Goal: Find specific page/section: Find specific page/section

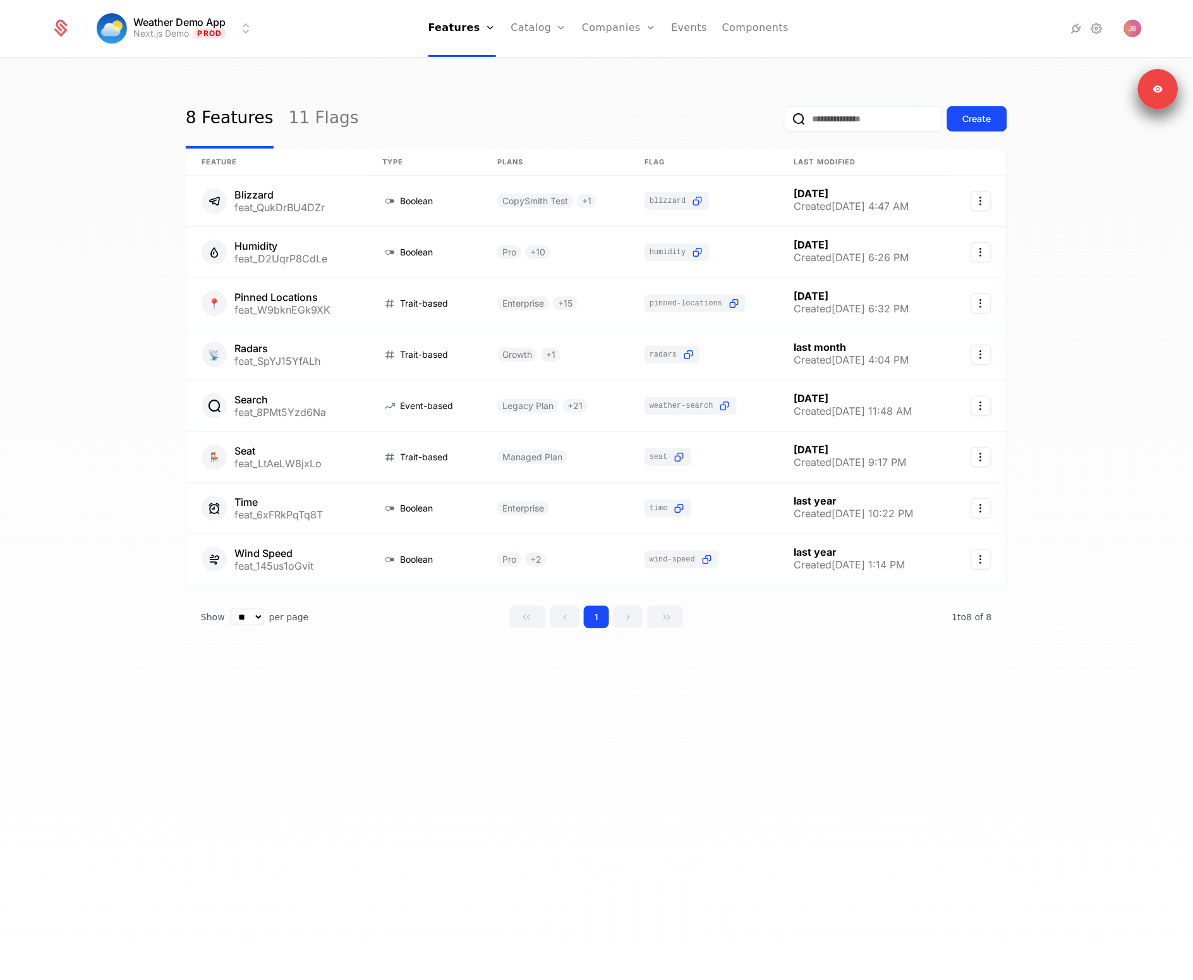
click at [511, 103] on div "8 Features 11 Flags Create" at bounding box center [597, 118] width 822 height 59
click at [288, 398] on link at bounding box center [276, 406] width 181 height 51
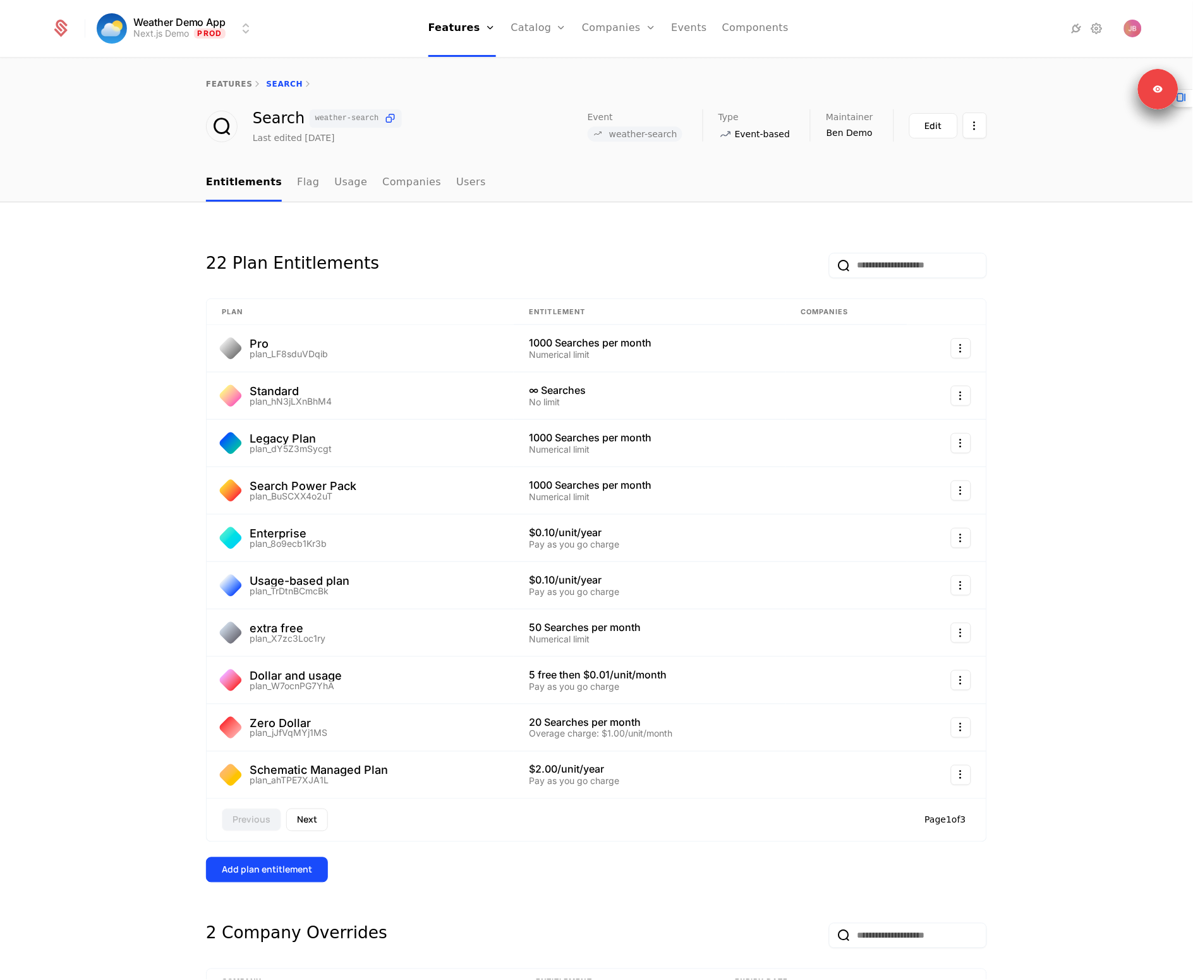
click at [1030, 377] on div "22 Plan Entitlements Plan Entitlement Companies Pro plan_LF8sduVDqib 1000 Searc…" at bounding box center [596, 713] width 1193 height 1023
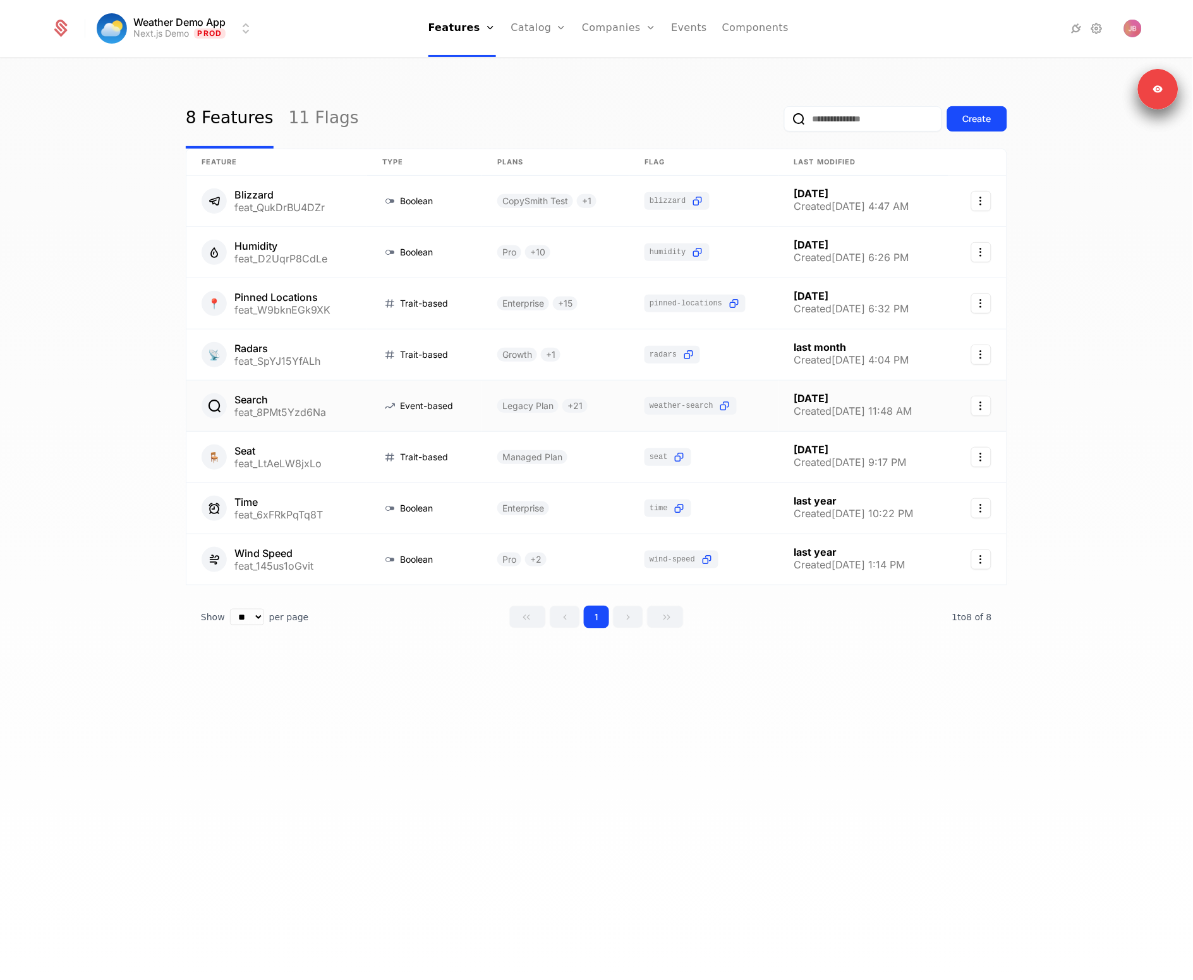
click at [286, 393] on link at bounding box center [276, 406] width 181 height 51
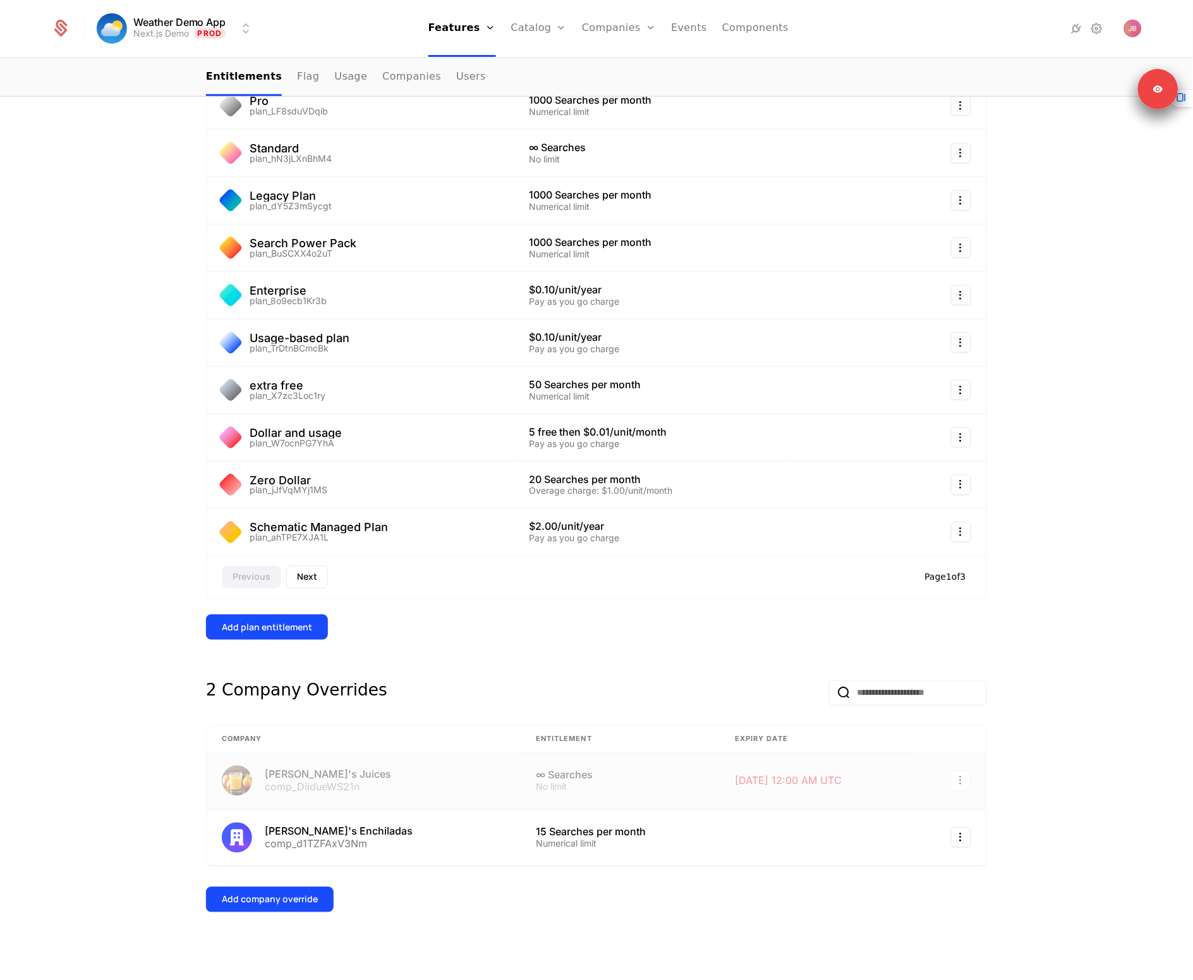
scroll to position [247, 0]
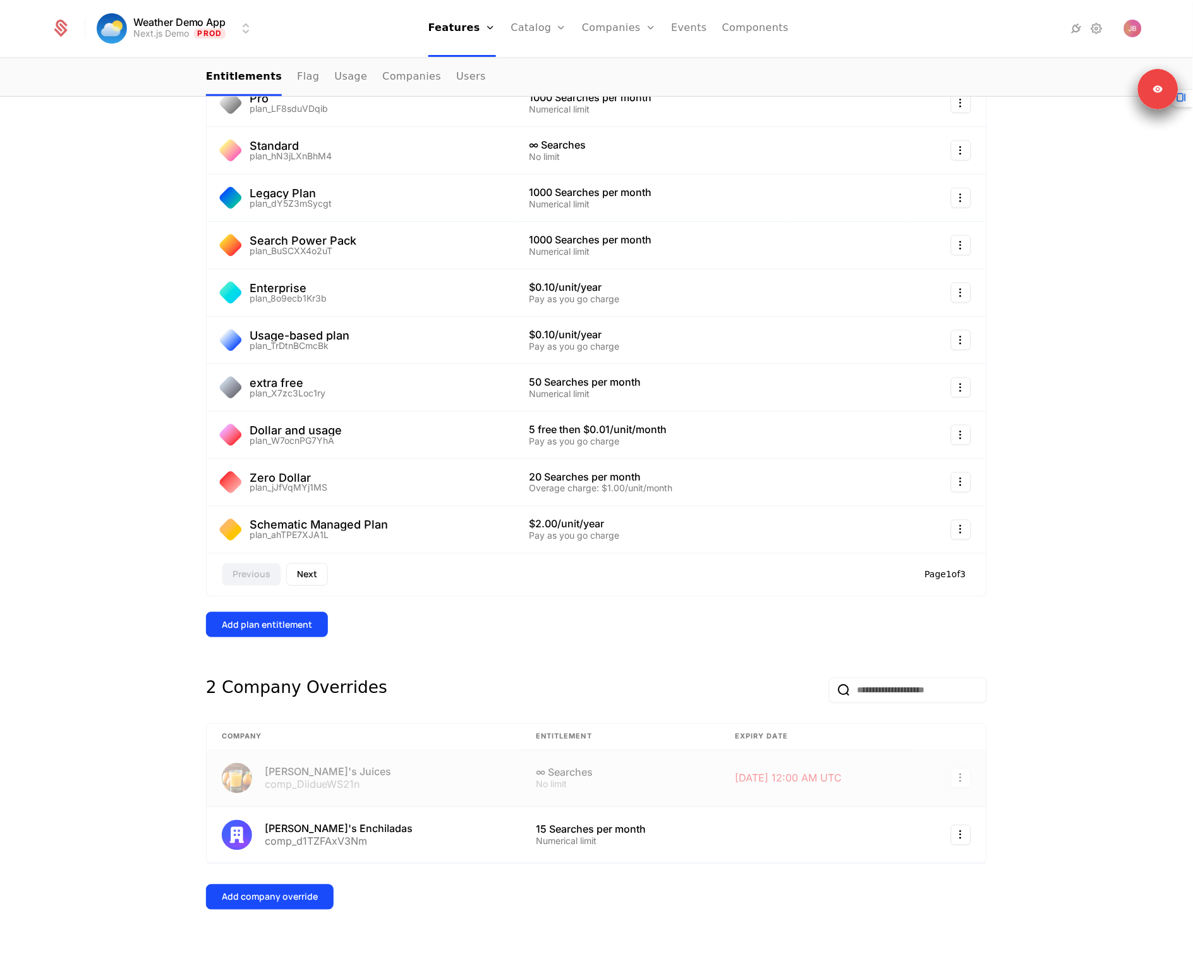
click at [306, 577] on button "Next" at bounding box center [307, 574] width 42 height 23
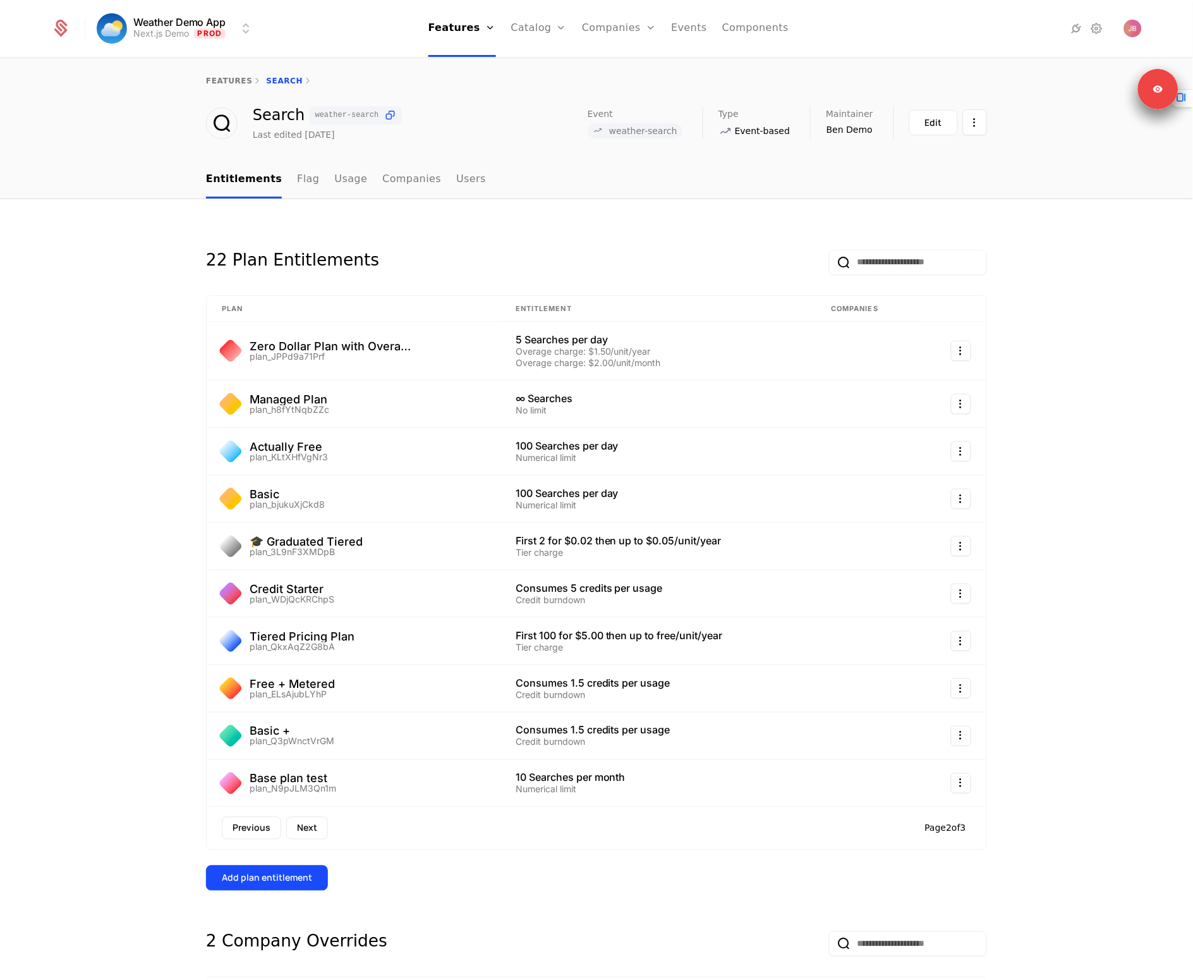
scroll to position [3, 0]
click at [512, 862] on div "22 Plan Entitlements Plan Entitlement Companies Zero Dollar Plan with Overages …" at bounding box center [596, 561] width 781 height 662
click at [311, 826] on button "Next" at bounding box center [307, 828] width 42 height 23
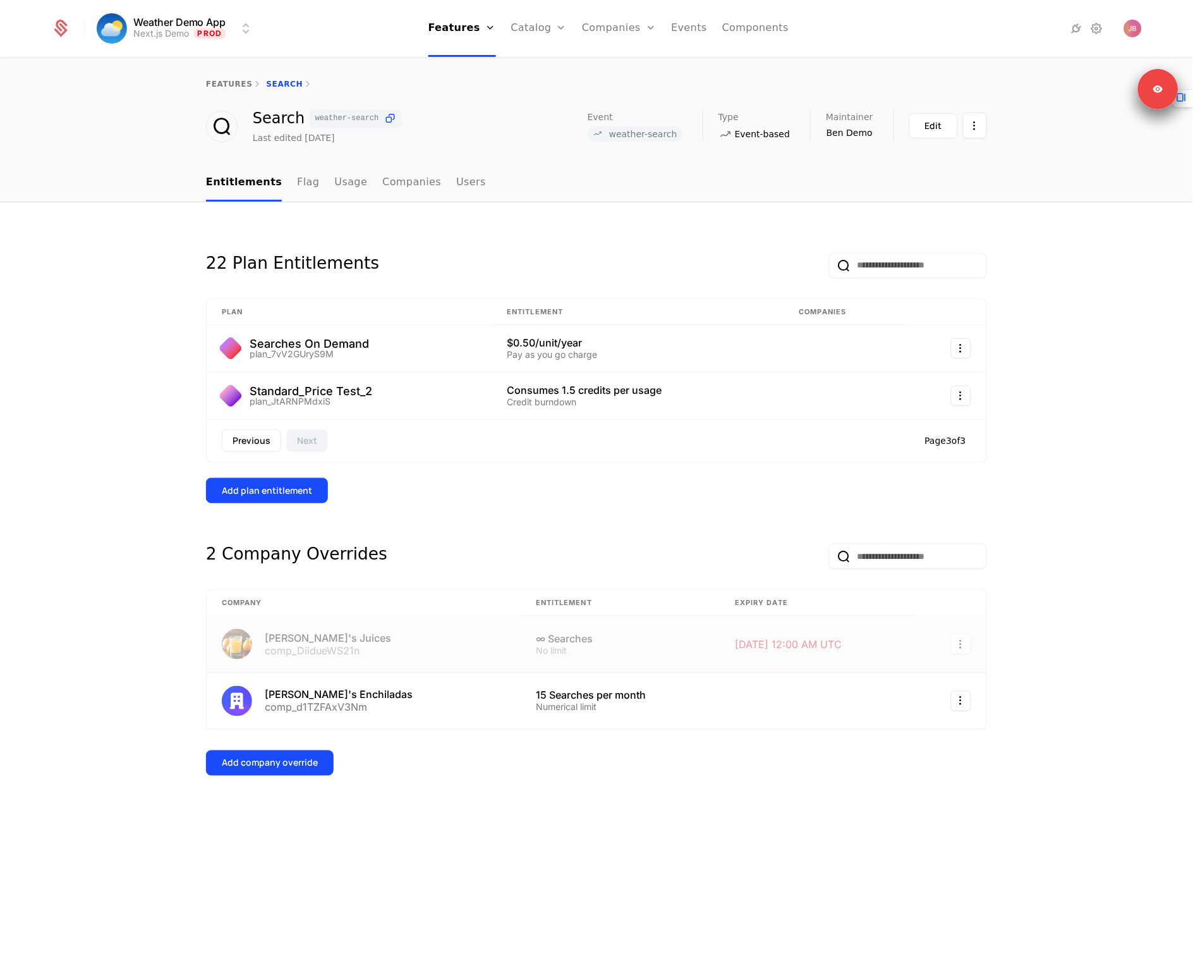
click at [278, 456] on div "Previous Next Page 3 of 3" at bounding box center [596, 441] width 781 height 44
click at [259, 444] on button "Previous" at bounding box center [251, 440] width 59 height 23
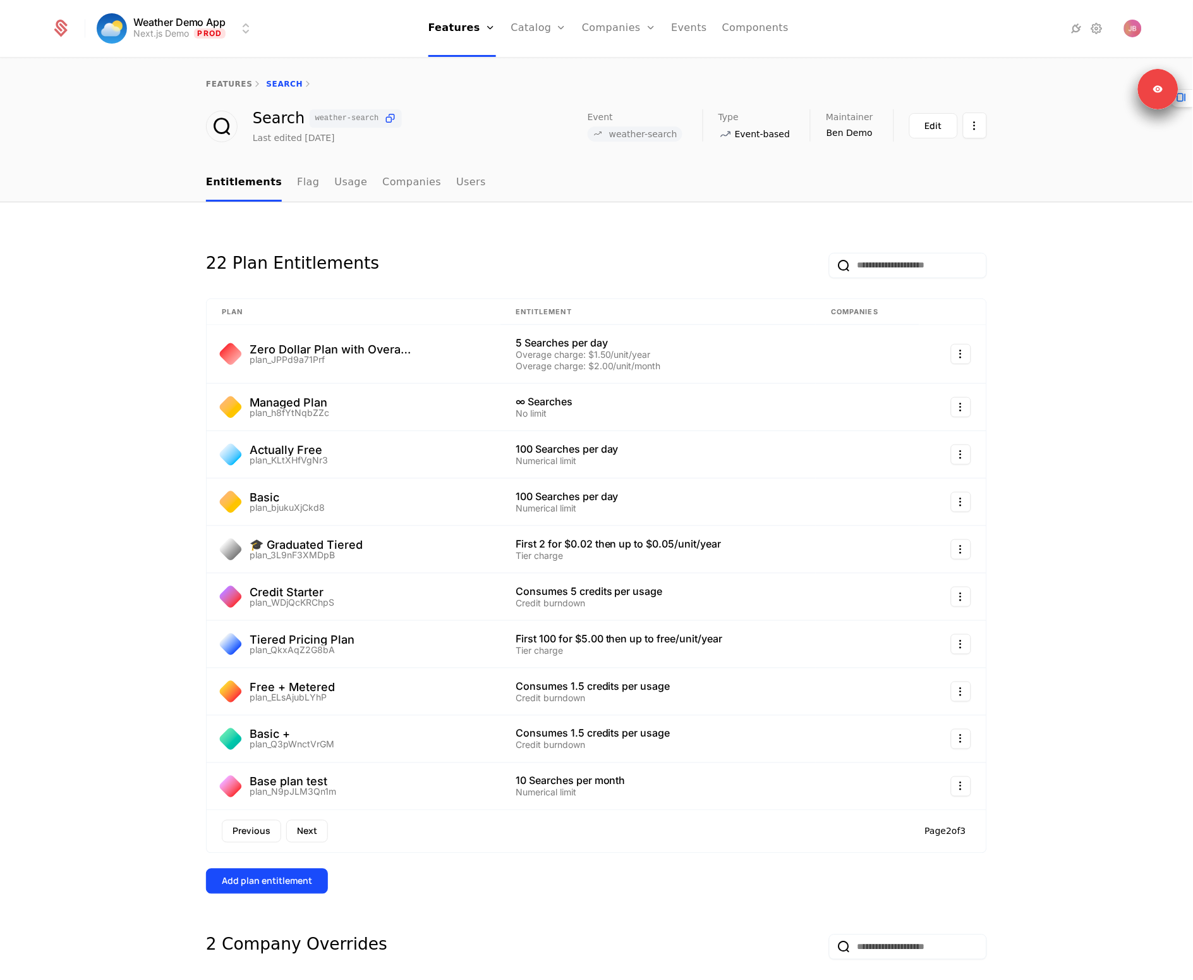
click at [252, 833] on button "Previous" at bounding box center [251, 831] width 59 height 23
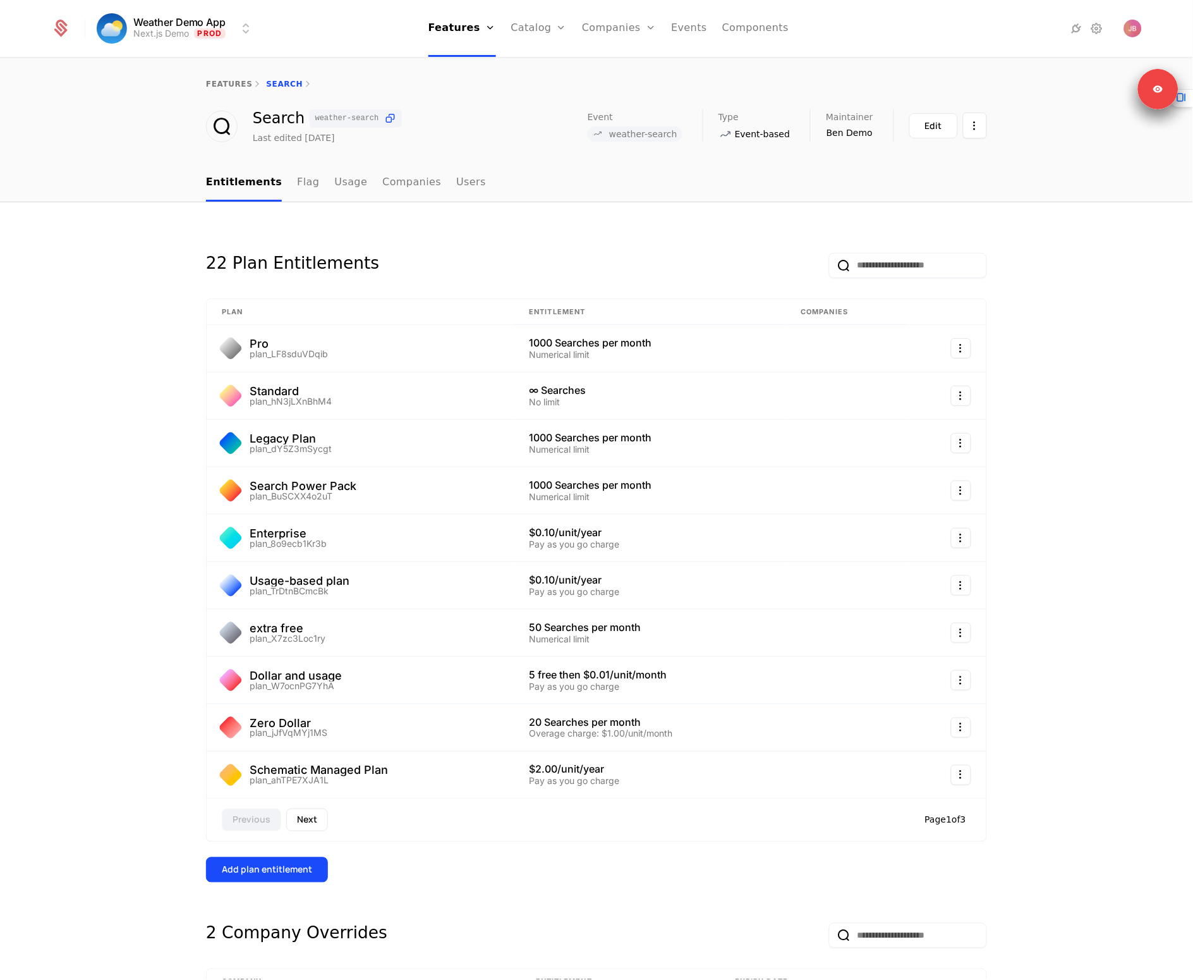
click at [27, 654] on div "22 Plan Entitlements Plan Entitlement Companies Pro plan_LF8sduVDqib 1000 Searc…" at bounding box center [596, 713] width 1193 height 1023
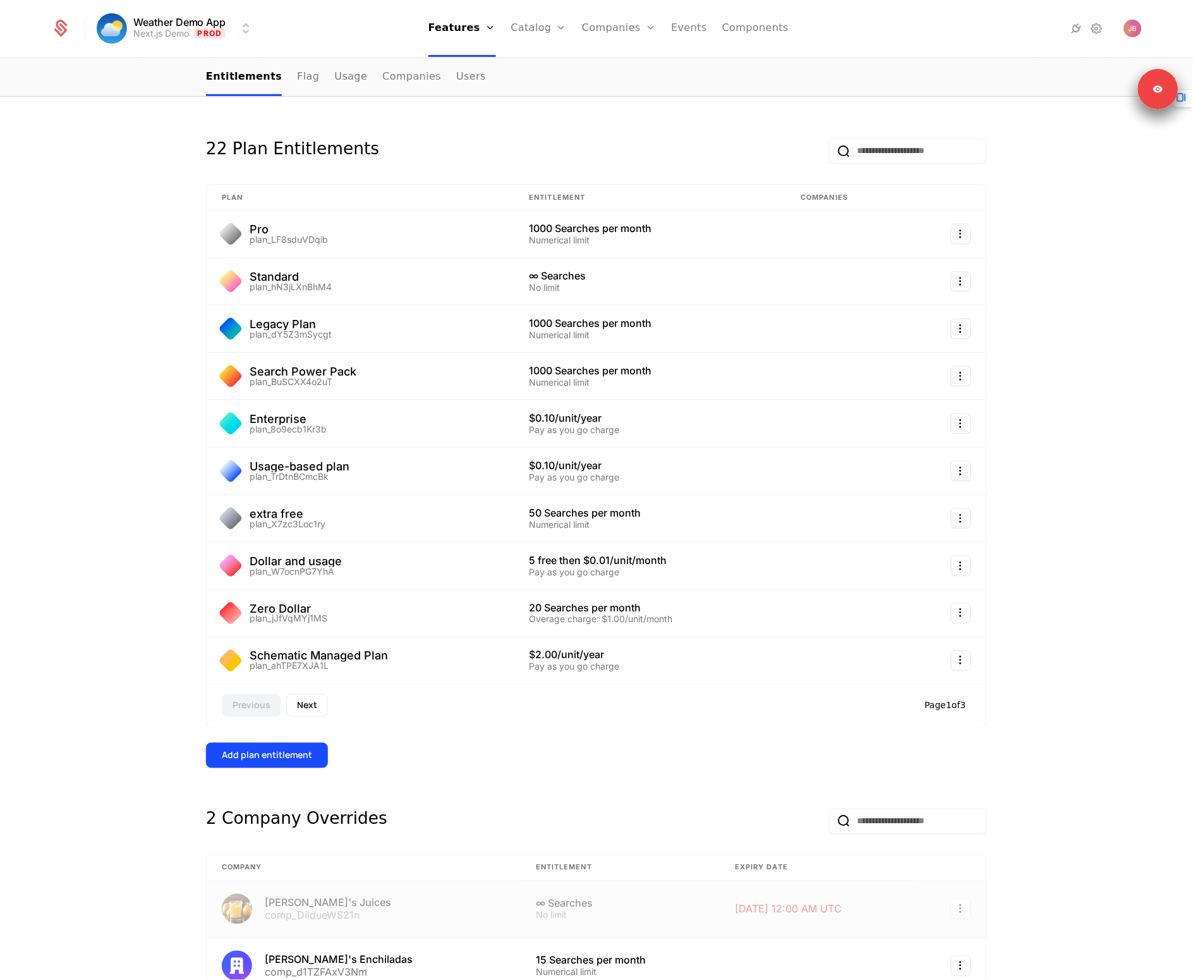
scroll to position [247, 0]
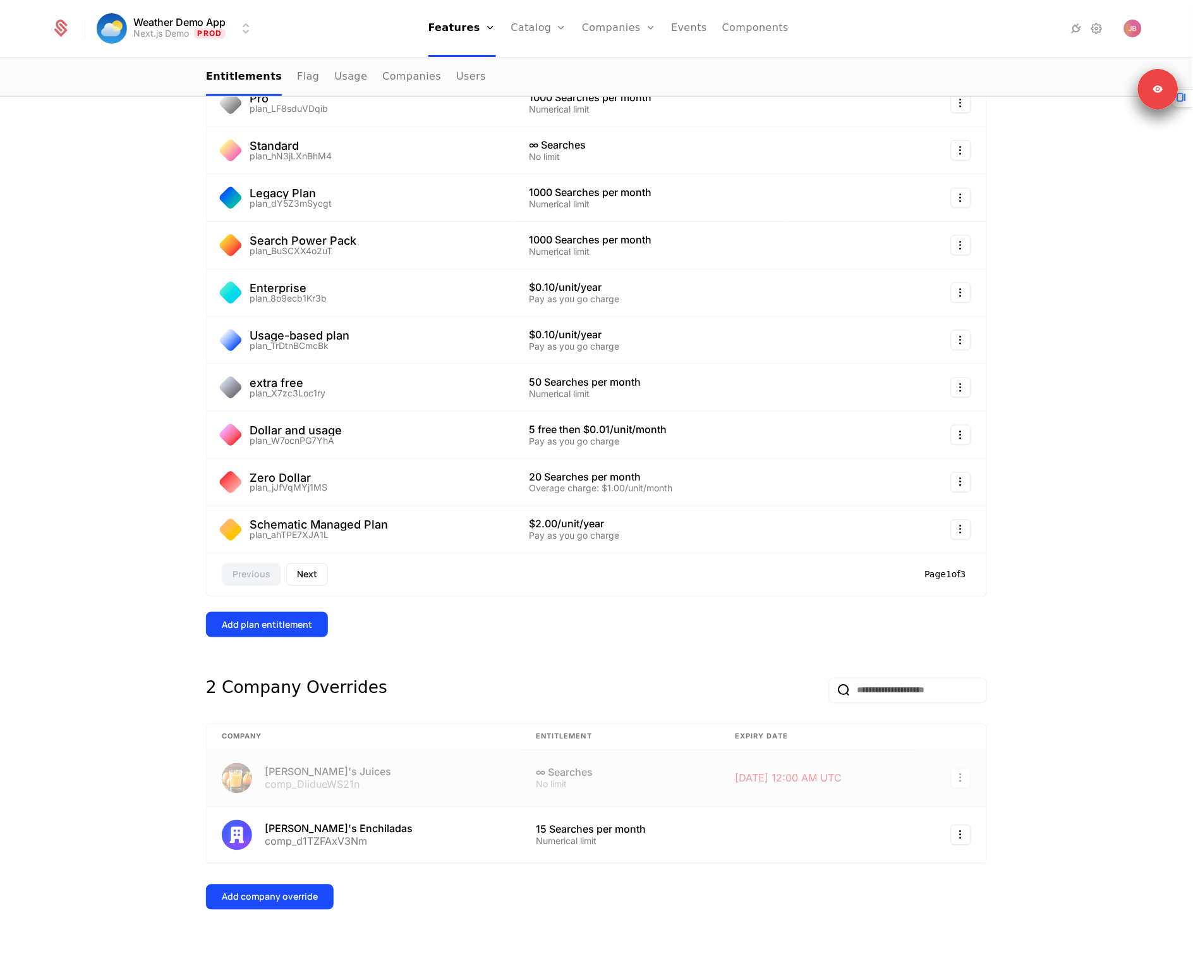
click at [694, 928] on div "22 Plan Entitlements Plan Entitlement Companies Pro plan_LF8sduVDqib 1000 Searc…" at bounding box center [596, 468] width 781 height 963
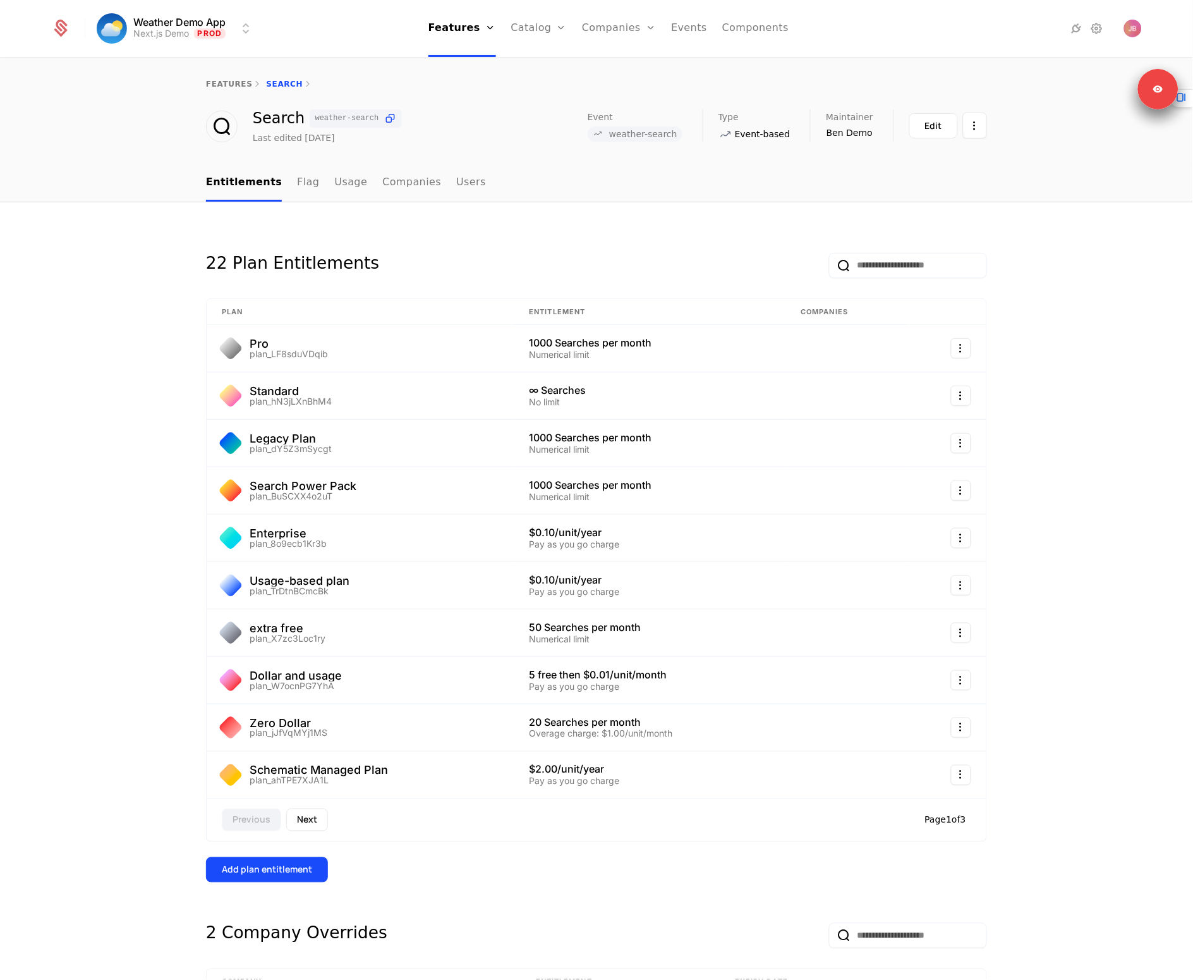
drag, startPoint x: 607, startPoint y: 210, endPoint x: 607, endPoint y: 167, distance: 43.6
click at [607, 209] on div "22 Plan Entitlements Plan Entitlement Companies Pro plan_LF8sduVDqib 1000 Searc…" at bounding box center [596, 713] width 1193 height 1023
click at [694, 186] on nav "Entitlements Flag Usage Companies Users" at bounding box center [596, 182] width 781 height 37
click at [632, 135] on span "weather-search" at bounding box center [643, 134] width 68 height 10
drag, startPoint x: 632, startPoint y: 135, endPoint x: 595, endPoint y: 133, distance: 36.7
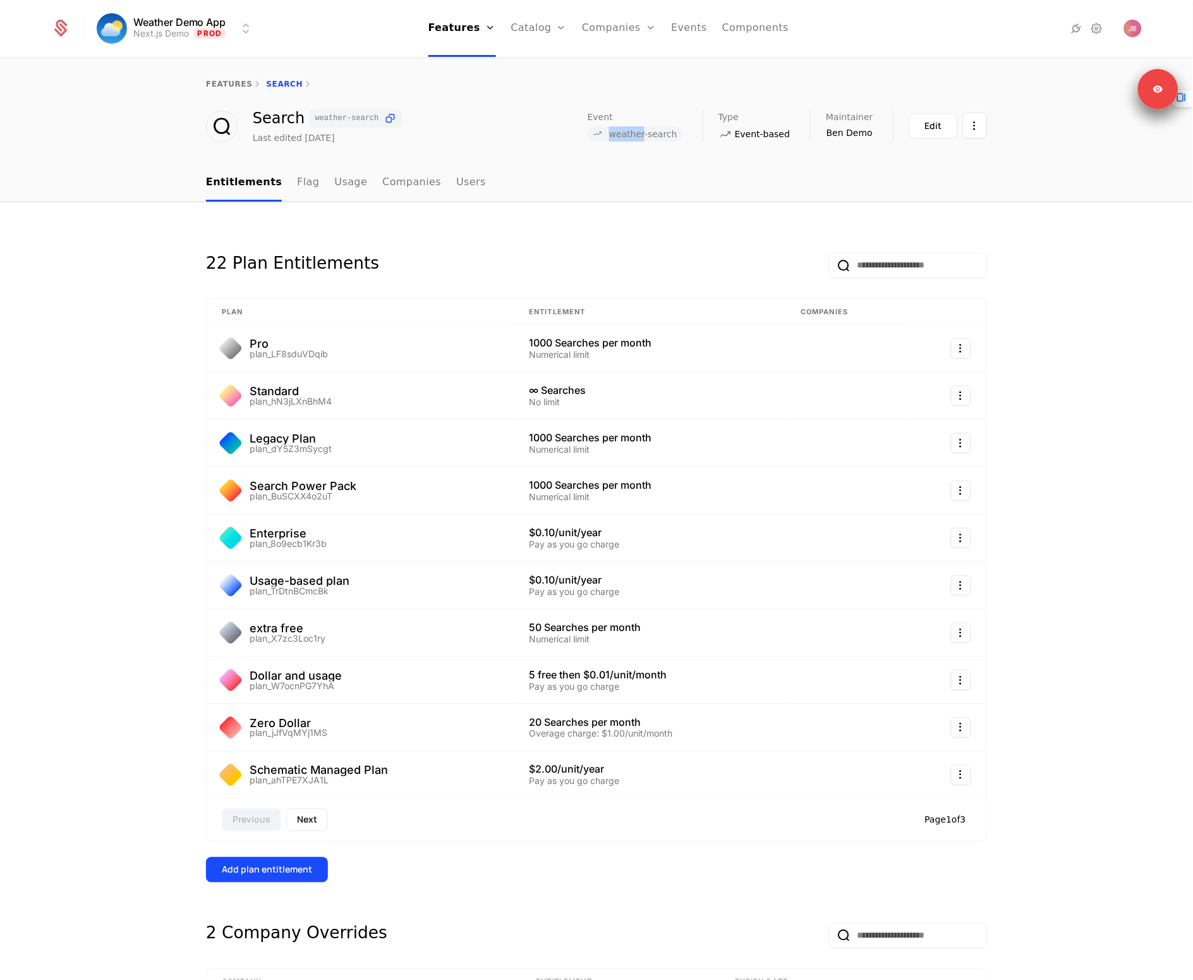
click at [595, 133] on span "weather-search" at bounding box center [635, 133] width 95 height 15
click at [595, 132] on span "weather-search" at bounding box center [635, 133] width 95 height 15
drag, startPoint x: 595, startPoint y: 132, endPoint x: 681, endPoint y: 153, distance: 88.5
click at [680, 153] on div "features Search Search weather-search Last edited [DATE] Event weather-search T…" at bounding box center [596, 112] width 1193 height 106
click at [683, 168] on nav "Entitlements Flag Usage Companies Users" at bounding box center [596, 182] width 781 height 37
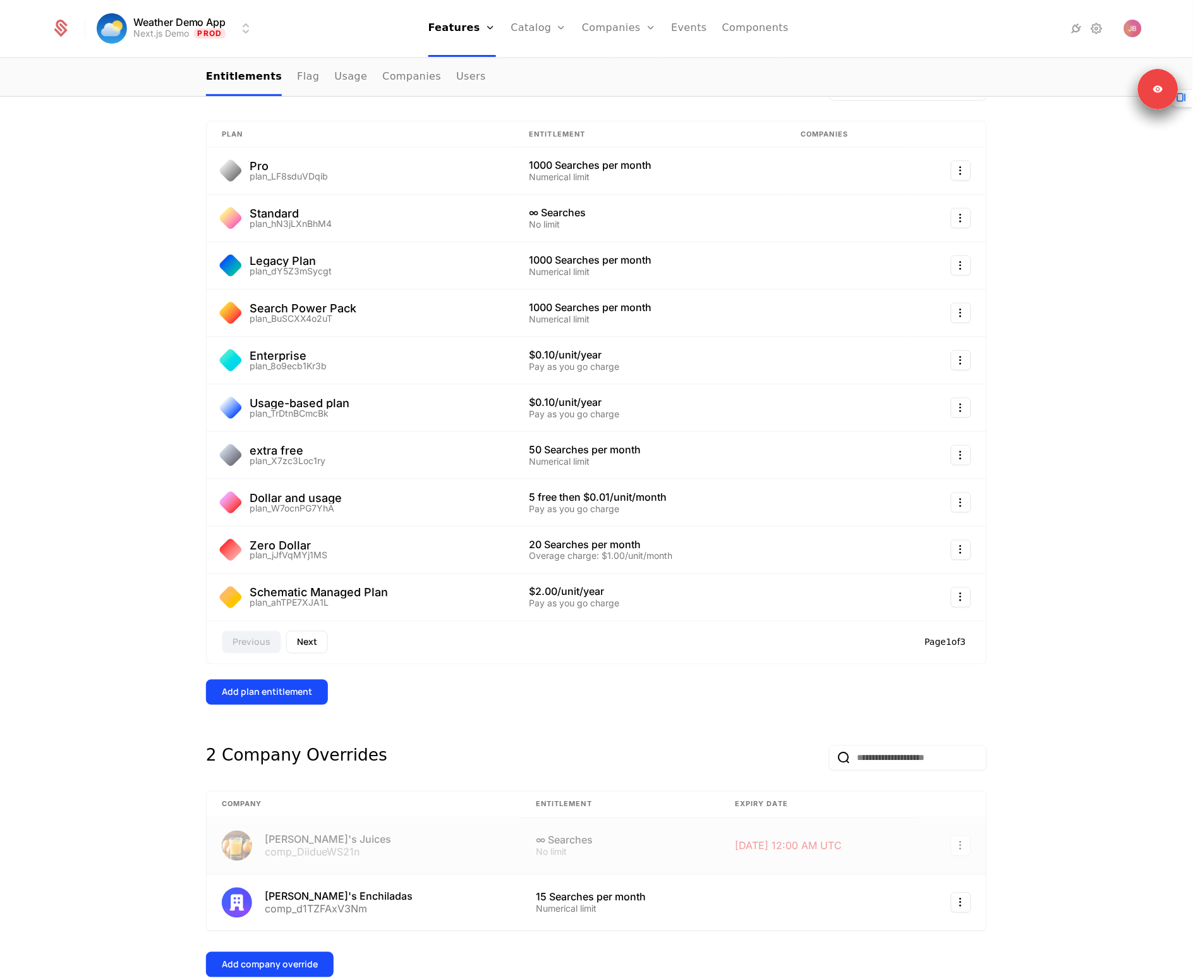
scroll to position [247, 0]
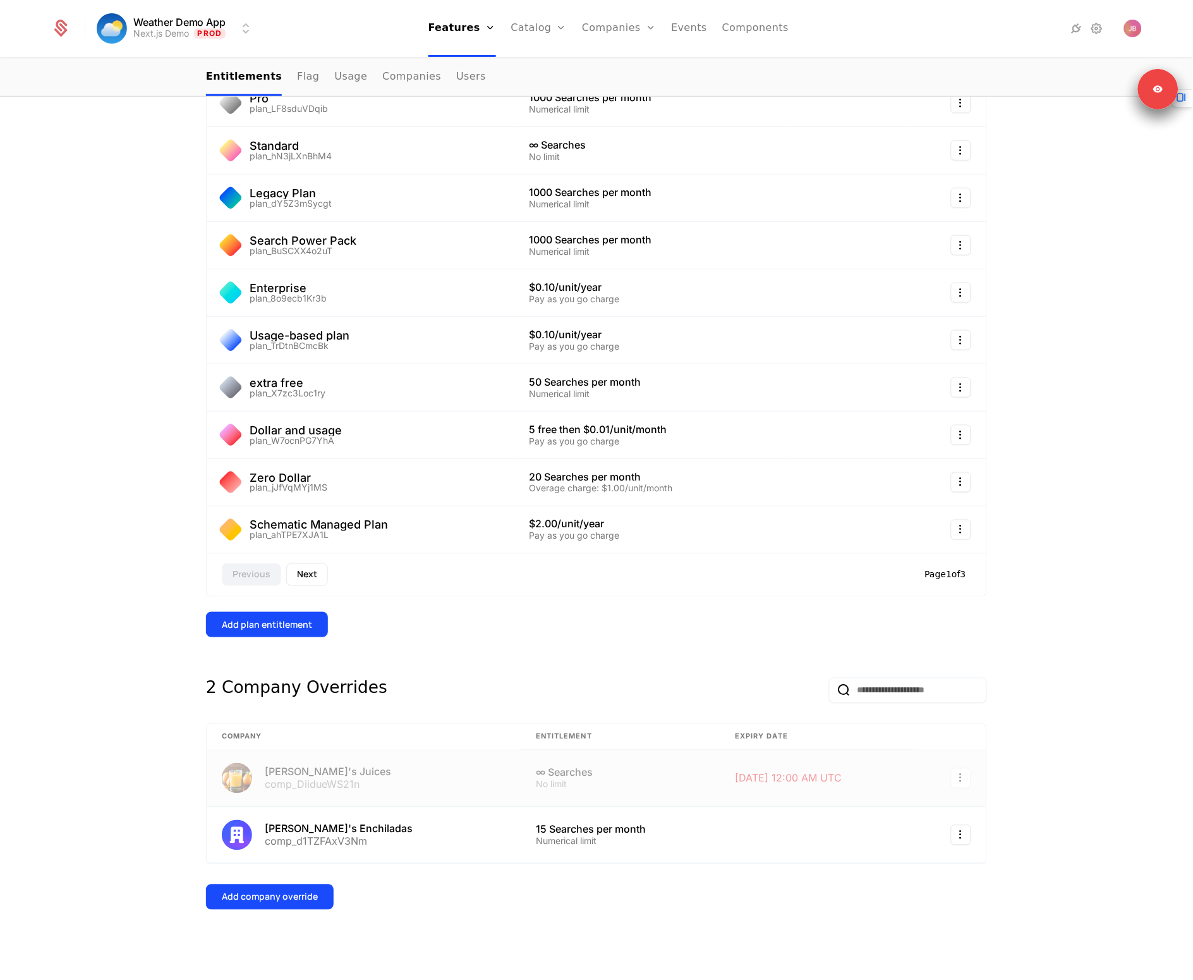
click at [628, 943] on div "22 Plan Entitlements Plan Entitlement Companies Pro plan_LF8sduVDqib 1000 Searc…" at bounding box center [596, 468] width 781 height 963
